Goal: Task Accomplishment & Management: Manage account settings

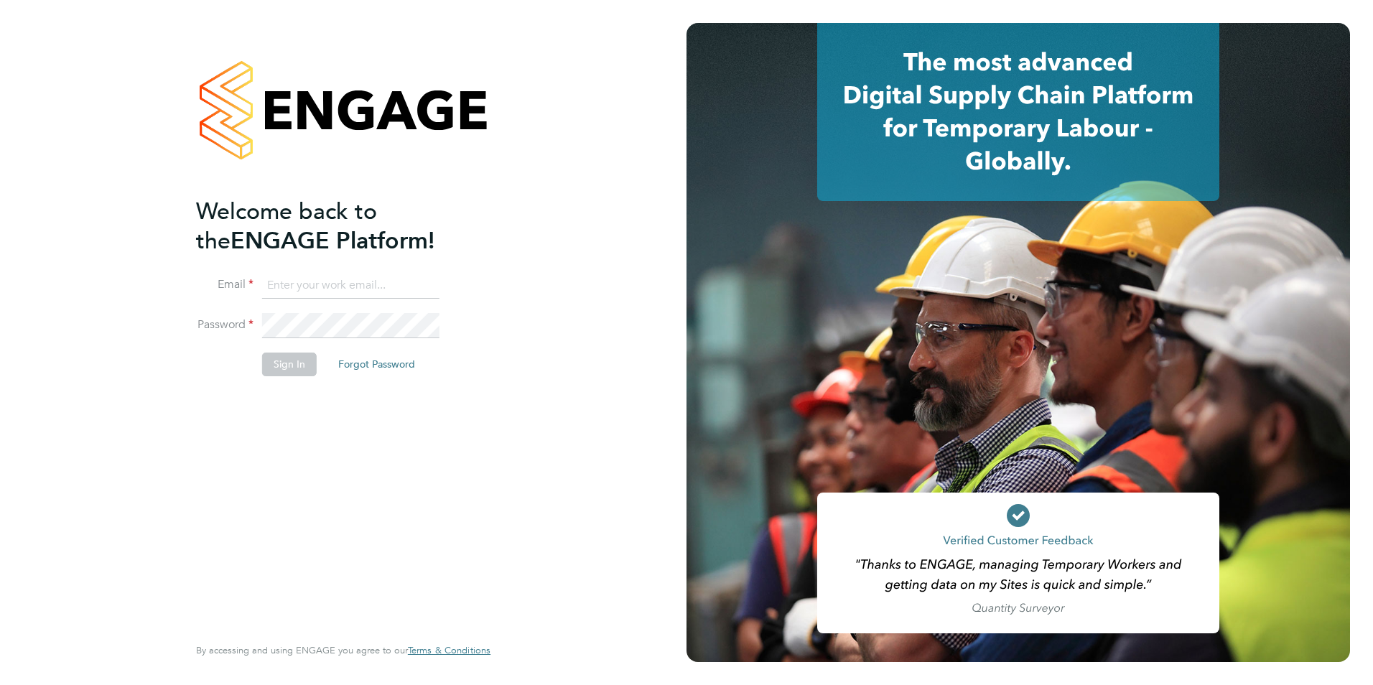
click at [322, 284] on input at bounding box center [350, 286] width 177 height 26
type input "naomi.conn@prsjobs.com"
click at [297, 366] on button "Sign In" at bounding box center [289, 364] width 55 height 23
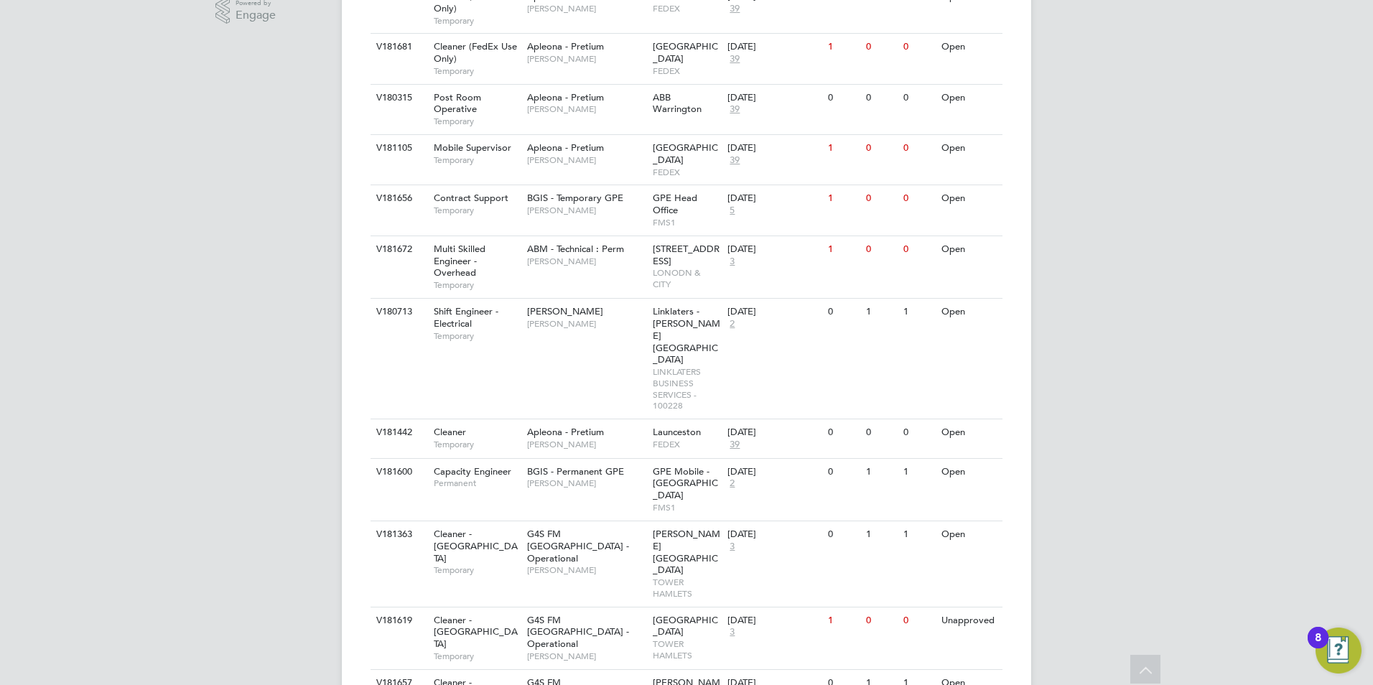
scroll to position [503, 0]
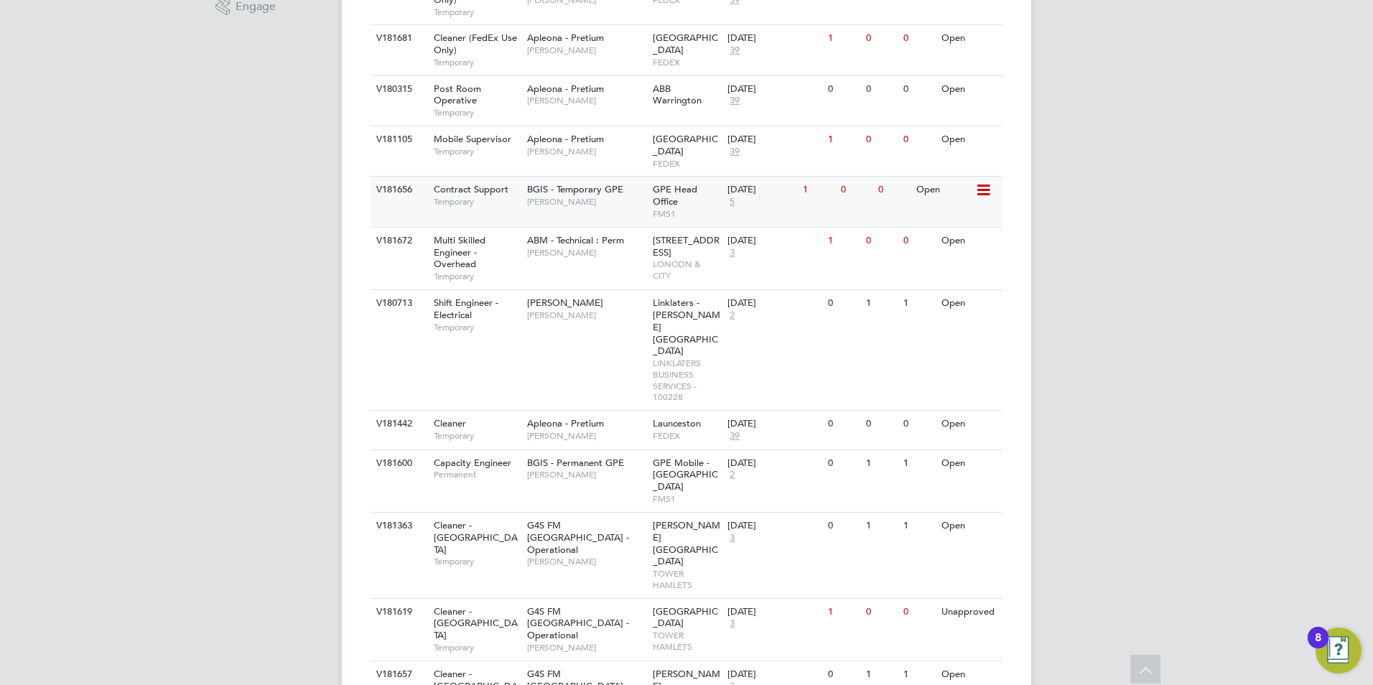
click at [462, 183] on span "Contract Support" at bounding box center [471, 189] width 75 height 12
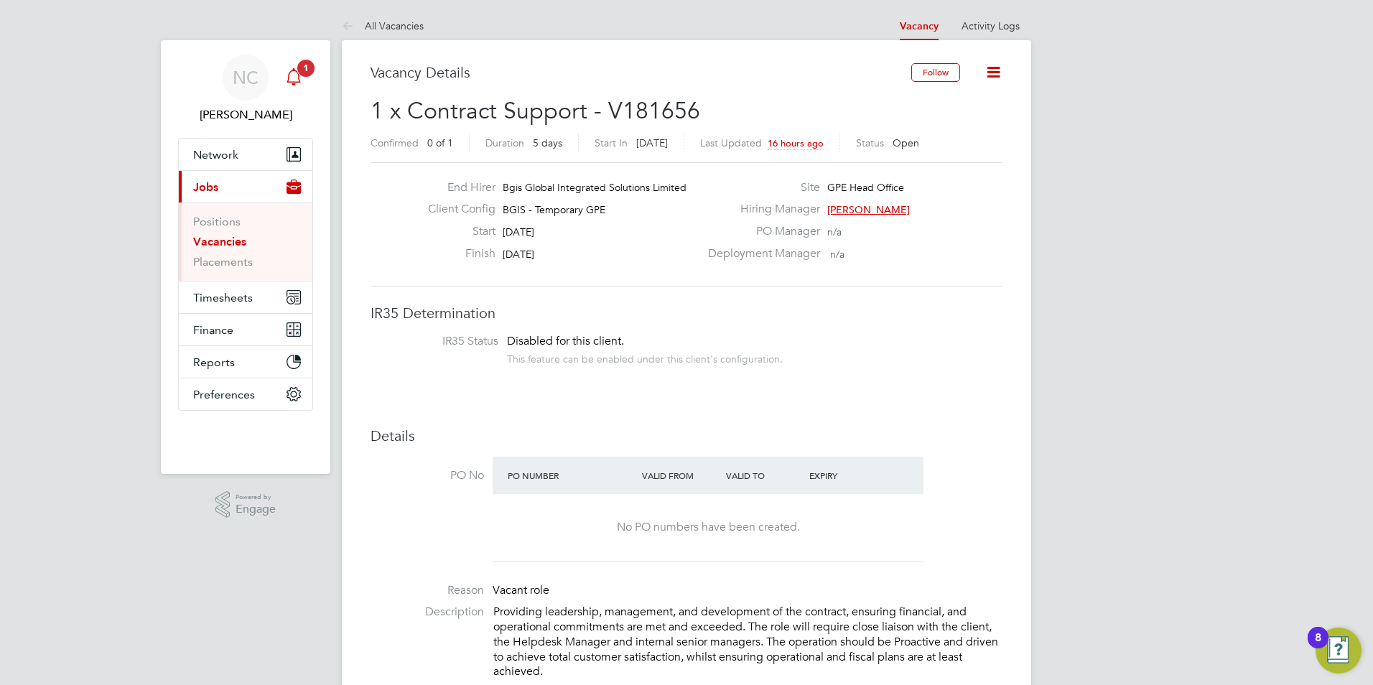
click at [292, 75] on icon "Main navigation" at bounding box center [293, 76] width 17 height 17
click at [299, 75] on app-alerts-badge "1" at bounding box center [306, 67] width 19 height 19
click at [294, 78] on icon "Main navigation" at bounding box center [293, 76] width 17 height 17
click at [301, 68] on span "1" at bounding box center [305, 68] width 17 height 17
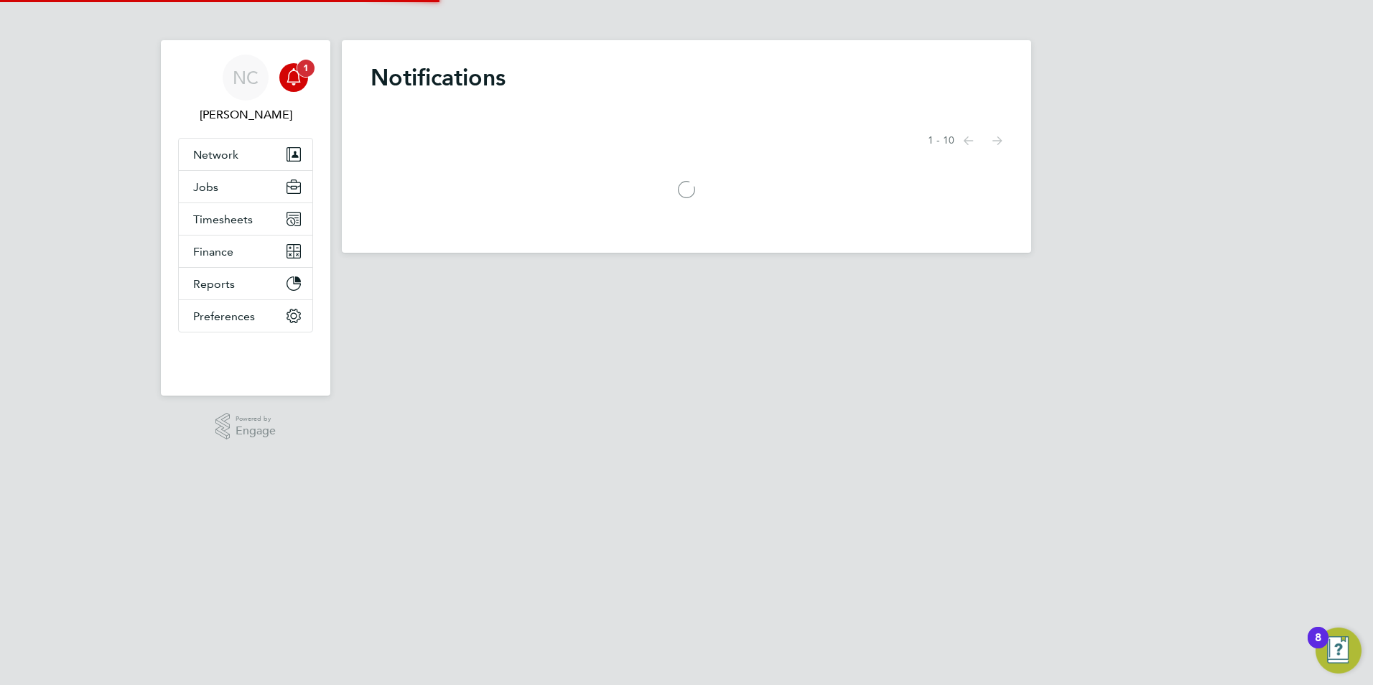
click at [309, 73] on span "1" at bounding box center [305, 68] width 17 height 17
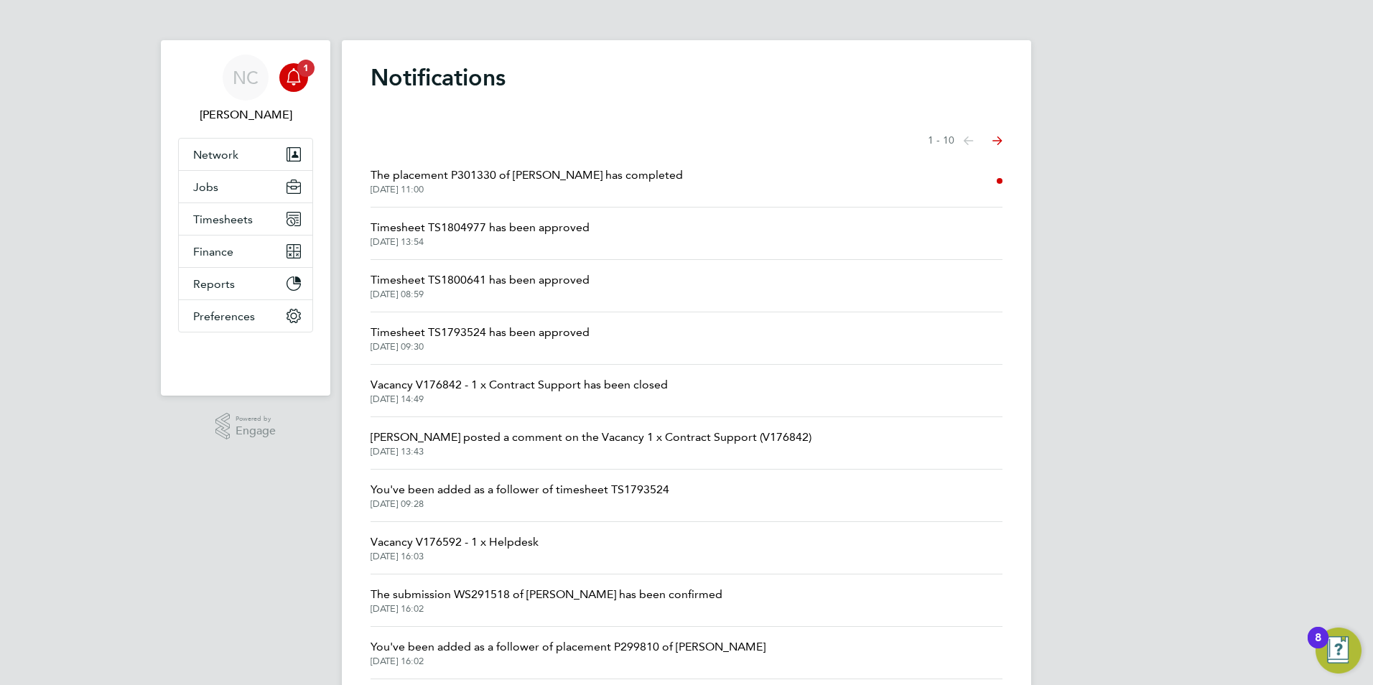
click at [684, 178] on li "The placement P301330 of Nasheera Bowes has completed 27 Sep 2025, 11:00" at bounding box center [687, 181] width 632 height 52
click at [209, 175] on button "Jobs" at bounding box center [246, 187] width 134 height 32
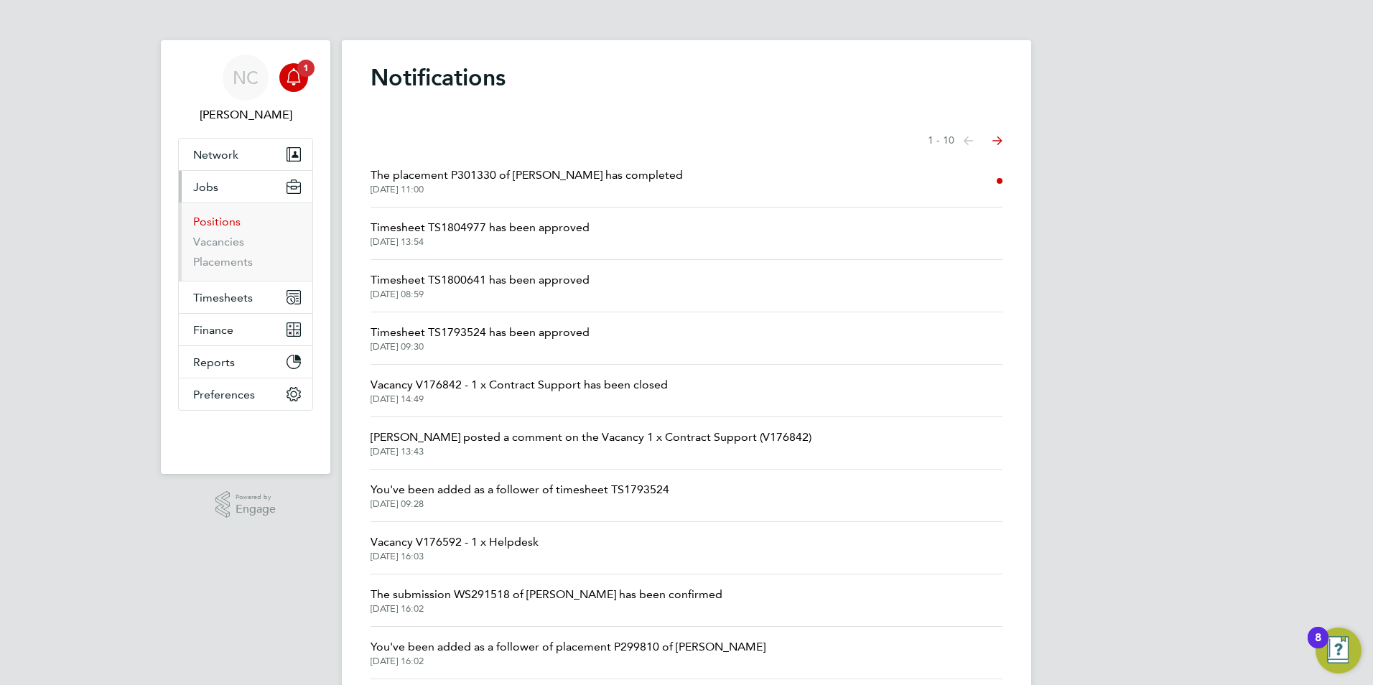
click at [214, 223] on link "Positions" at bounding box center [216, 222] width 47 height 14
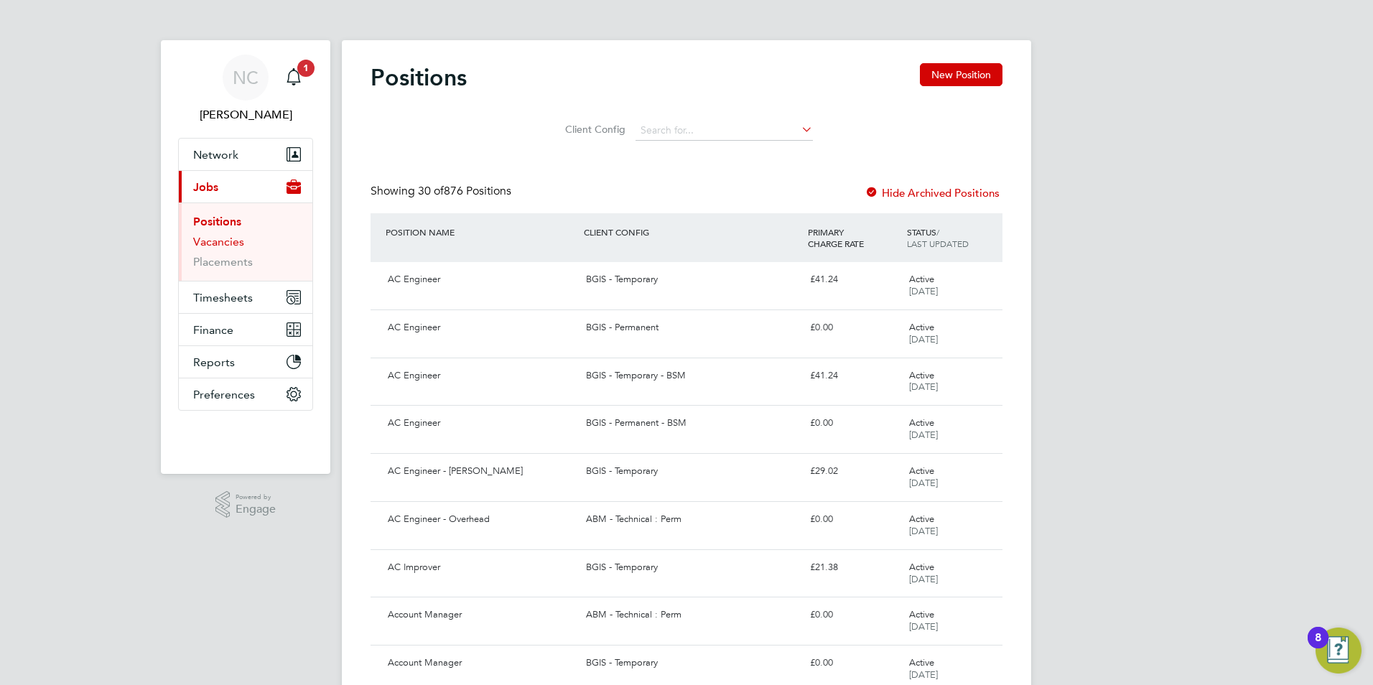
click at [228, 238] on link "Vacancies" at bounding box center [218, 242] width 51 height 14
